Goal: Task Accomplishment & Management: Manage account settings

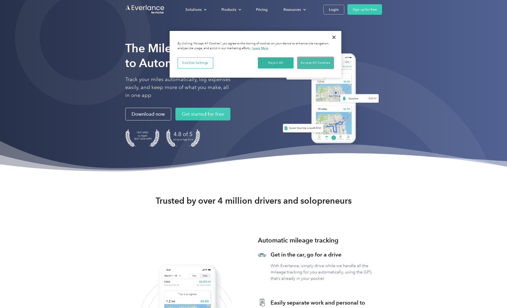
click at [310, 63] on button "Accept All Cookies" at bounding box center [316, 62] width 36 height 11
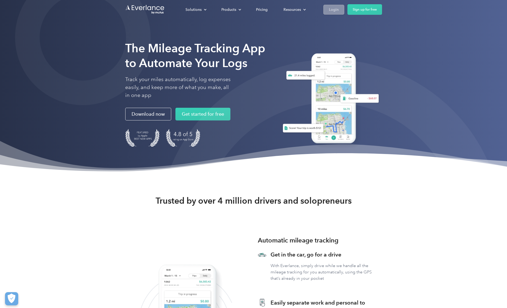
click at [337, 7] on div "Login" at bounding box center [334, 9] width 10 height 7
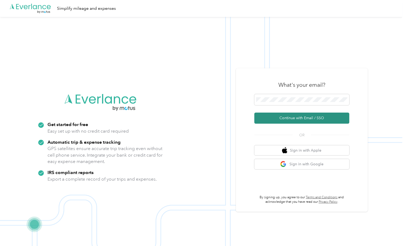
click at [294, 118] on button "Continue with Email / SSO" at bounding box center [301, 118] width 95 height 11
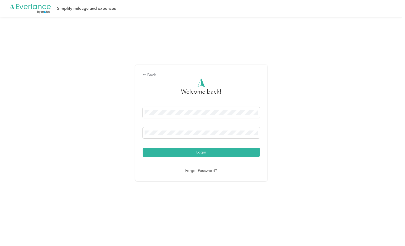
click at [180, 152] on button "Login" at bounding box center [201, 152] width 117 height 9
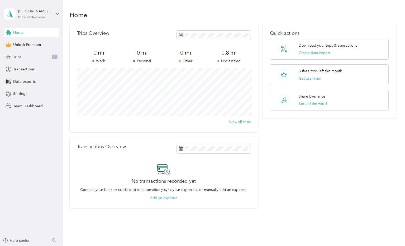
click at [25, 55] on div "Trips 1" at bounding box center [31, 57] width 55 height 10
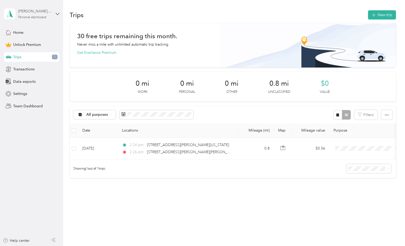
click at [51, 13] on div "[PERSON_NAME][EMAIL_ADDRESS][DOMAIN_NAME]" at bounding box center [34, 11] width 33 height 6
click at [25, 42] on div "Log out" at bounding box center [18, 44] width 20 height 6
